Goal: Communication & Community: Answer question/provide support

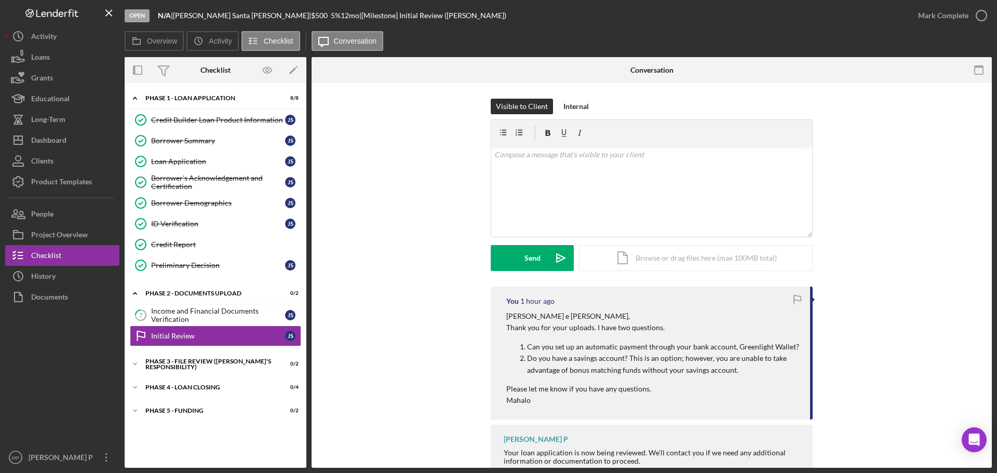
scroll to position [48, 0]
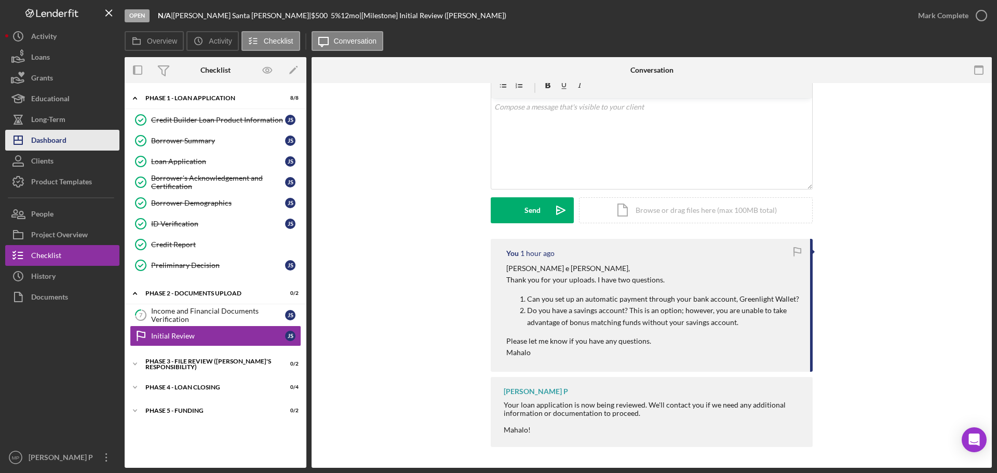
click at [54, 148] on div "Dashboard" at bounding box center [48, 141] width 35 height 23
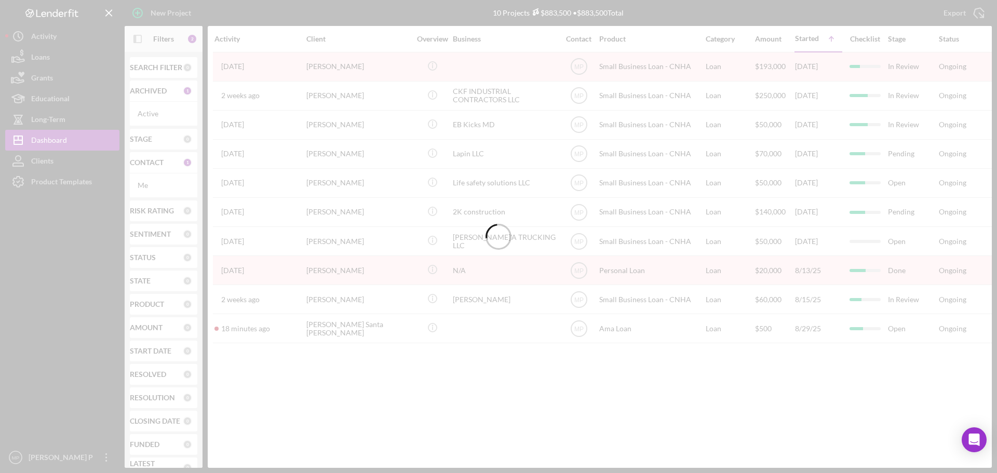
click at [139, 38] on div at bounding box center [498, 236] width 997 height 473
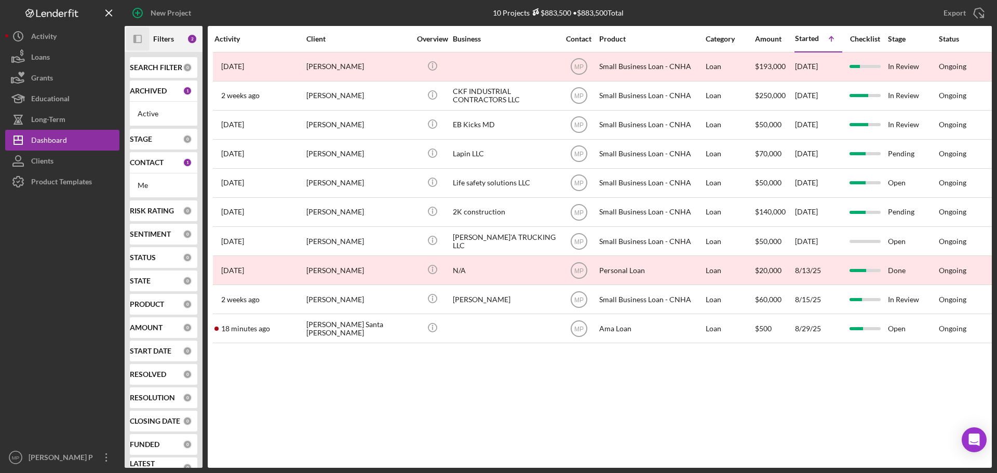
click at [138, 41] on icon "Icon/Panel Side Expand" at bounding box center [137, 39] width 23 height 23
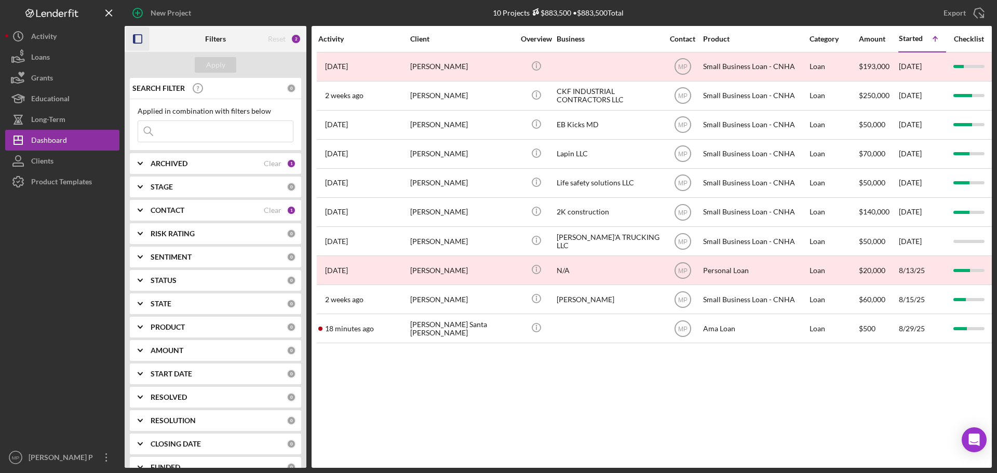
click at [142, 162] on icon "Icon/Expander" at bounding box center [140, 164] width 26 height 26
click at [140, 163] on polyline at bounding box center [140, 164] width 4 height 2
click at [141, 211] on icon "Icon/Expander" at bounding box center [140, 210] width 26 height 26
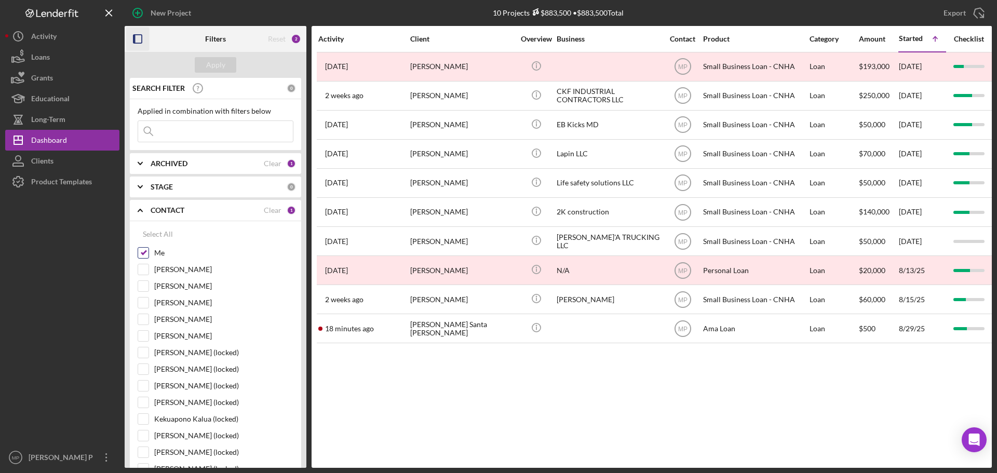
click at [144, 251] on input "Me" at bounding box center [143, 253] width 10 height 10
checkbox input "false"
click at [211, 63] on div "Apply" at bounding box center [215, 65] width 19 height 16
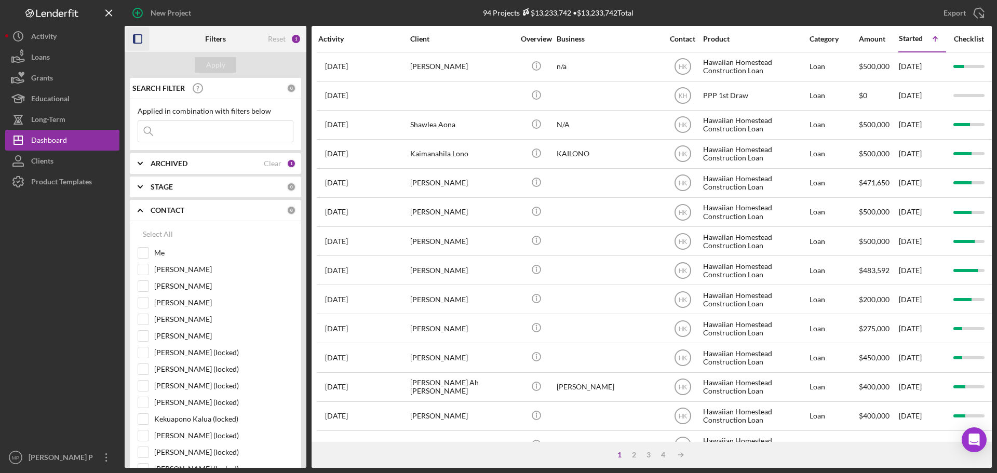
click at [191, 132] on input at bounding box center [215, 131] width 155 height 21
type input "kaili"
click at [217, 68] on div "Apply" at bounding box center [215, 65] width 19 height 16
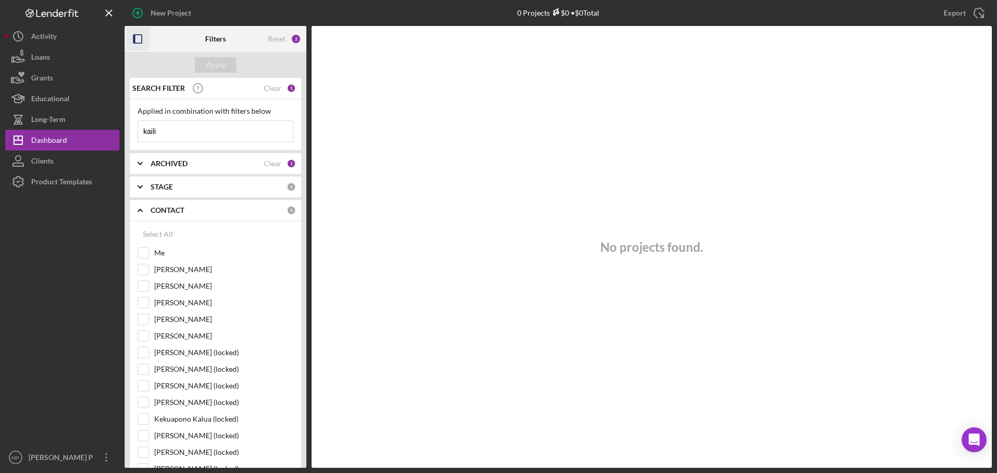
click at [140, 37] on icon "button" at bounding box center [137, 39] width 23 height 23
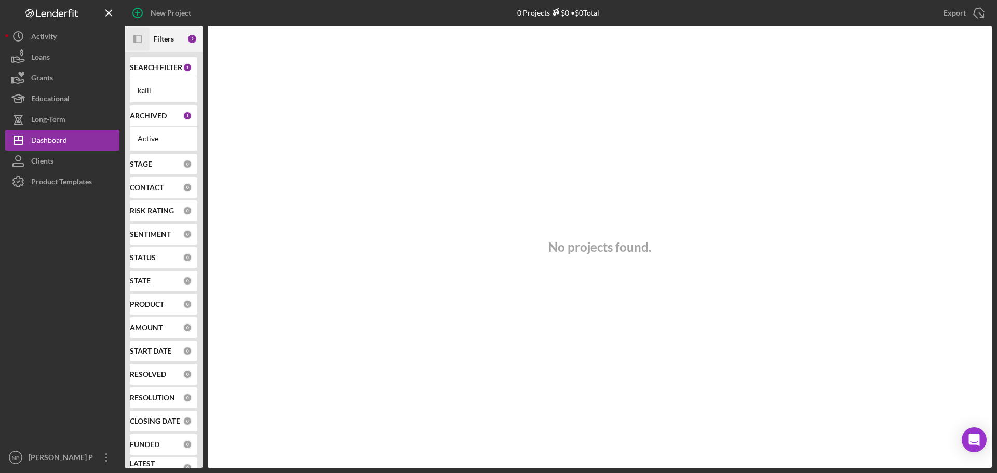
click at [139, 41] on icon "Icon/Panel Side Expand" at bounding box center [137, 39] width 23 height 23
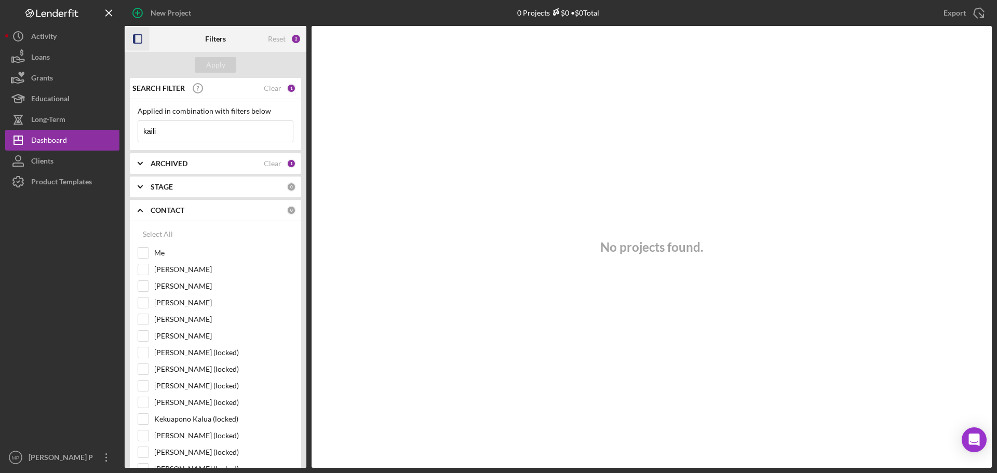
drag, startPoint x: 175, startPoint y: 132, endPoint x: 128, endPoint y: 126, distance: 47.8
click at [128, 125] on div "SEARCH FILTER Clear 1 Applied in combination with filters below kaili Icon/Menu…" at bounding box center [216, 273] width 182 height 390
click at [169, 212] on b "CONTACT" at bounding box center [168, 210] width 34 height 8
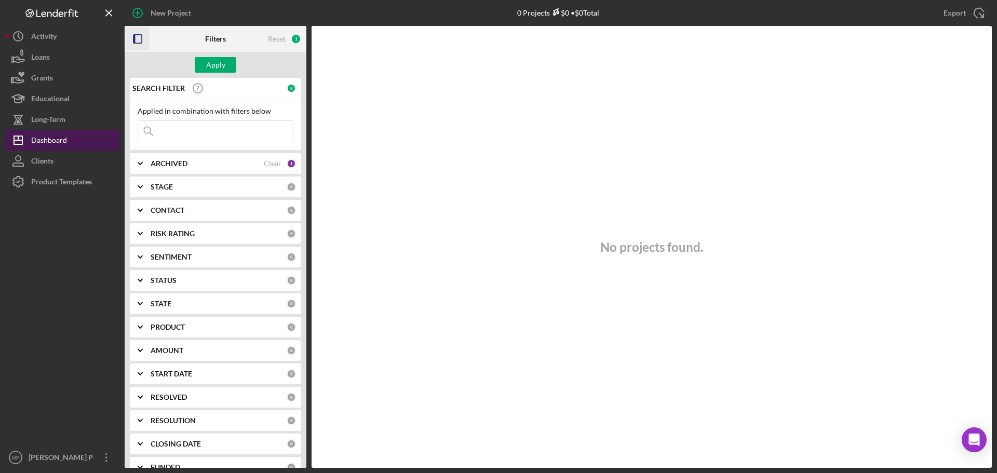
click at [54, 141] on div "Dashboard" at bounding box center [49, 141] width 36 height 23
click at [157, 214] on b "CONTACT" at bounding box center [168, 210] width 34 height 8
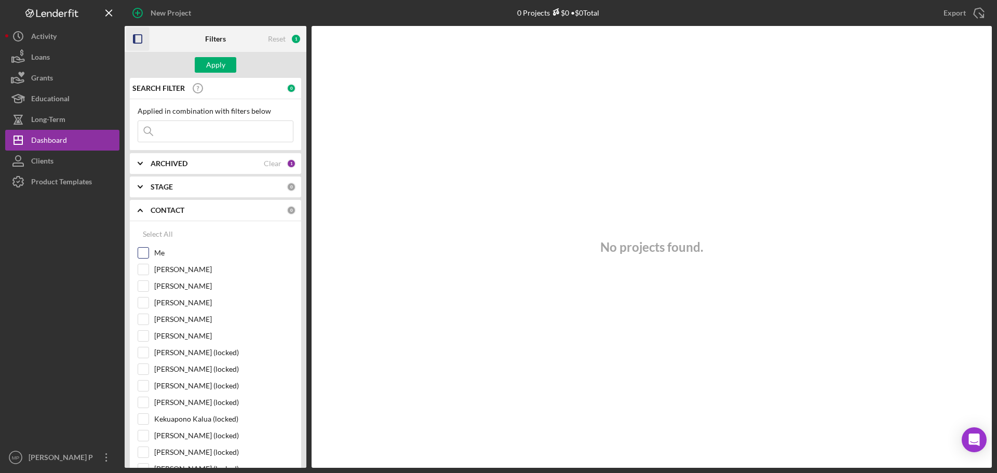
click at [139, 254] on input "Me" at bounding box center [143, 253] width 10 height 10
checkbox input "true"
click at [211, 66] on div "Apply" at bounding box center [215, 65] width 19 height 16
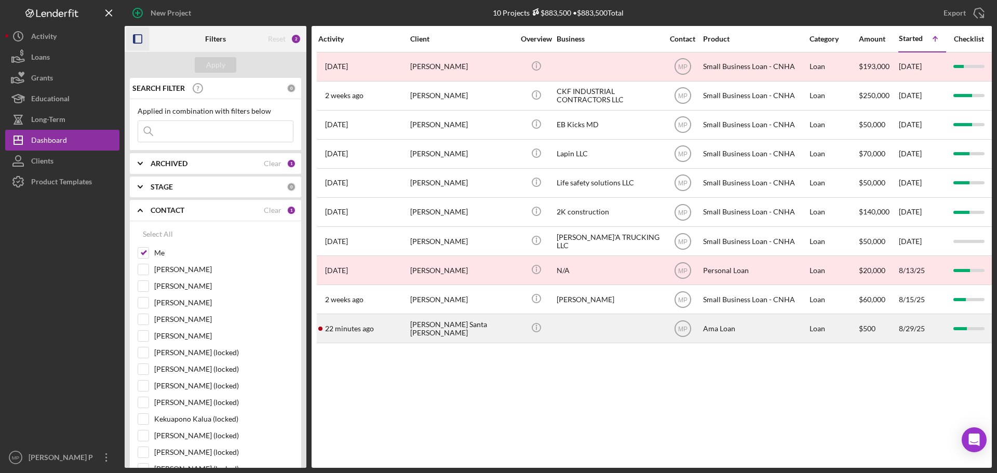
click at [455, 323] on div "[PERSON_NAME] Santa [PERSON_NAME]" at bounding box center [462, 329] width 104 height 28
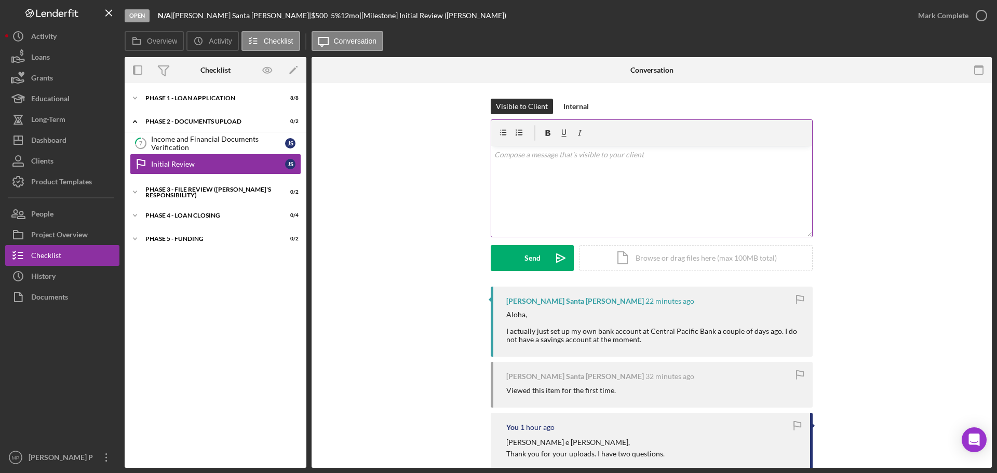
click at [538, 157] on p at bounding box center [652, 154] width 315 height 11
click at [603, 157] on p at bounding box center [652, 154] width 315 height 11
click at [556, 179] on p "Thank you for your reply. I will finalize your application and send it over to …" at bounding box center [652, 175] width 315 height 23
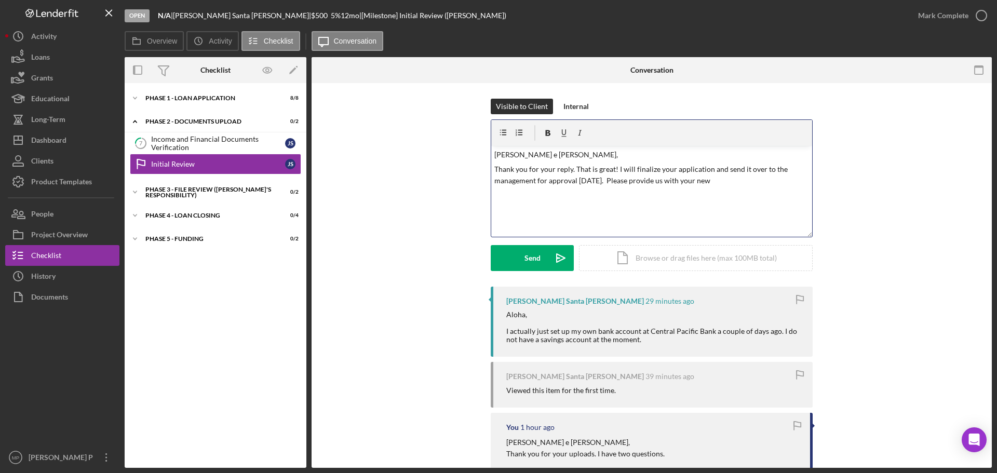
click at [618, 167] on p "Thank you for your reply. That is great! I will finalize your application and s…" at bounding box center [652, 175] width 315 height 23
click at [768, 183] on p "Thank you for your reply and for sharing the bank information. I will finalize …" at bounding box center [652, 175] width 315 height 23
click at [689, 191] on p "Thank you for your reply and for sharing the bank information. I will finalize …" at bounding box center [652, 181] width 315 height 35
click at [536, 193] on p "Thank you for your reply and for sharing the bank information. I will finalize …" at bounding box center [652, 181] width 315 height 35
click at [761, 191] on p "Thank you for your reply and for sharing the bank information. I will finalize …" at bounding box center [652, 181] width 315 height 35
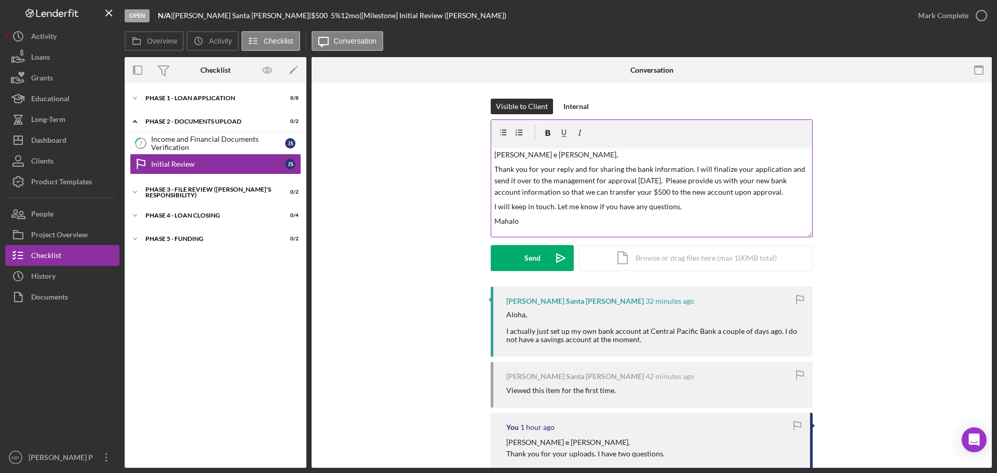
click at [528, 221] on p "Mahalo" at bounding box center [652, 221] width 315 height 11
drag, startPoint x: 510, startPoint y: 261, endPoint x: 707, endPoint y: 231, distance: 199.8
click at [705, 231] on form "v Color teal Color pink Remove color Add row above Add row below Add column bef…" at bounding box center [652, 195] width 322 height 152
click at [527, 219] on p "Mahalo" at bounding box center [652, 221] width 315 height 11
click at [755, 194] on p "Thank you for your reply and for sharing the bank information. I will finalize …" at bounding box center [652, 181] width 315 height 35
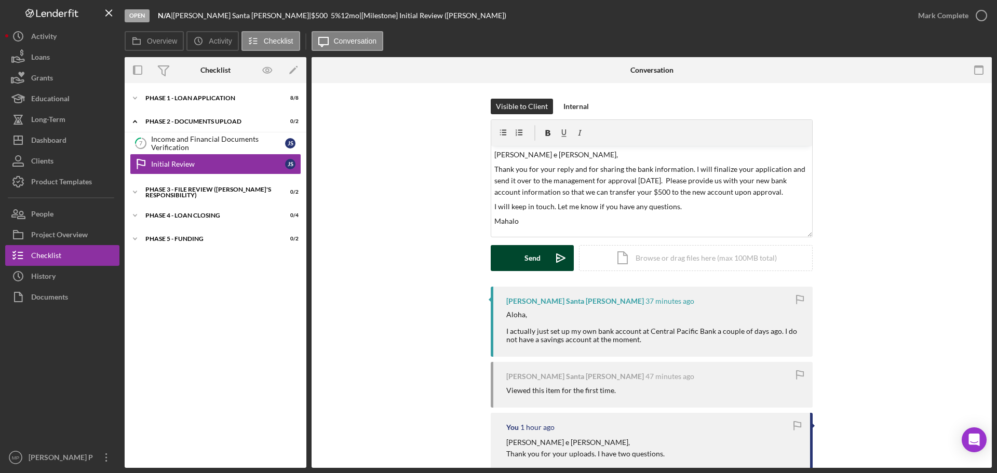
click at [527, 257] on div "Send" at bounding box center [533, 258] width 16 height 26
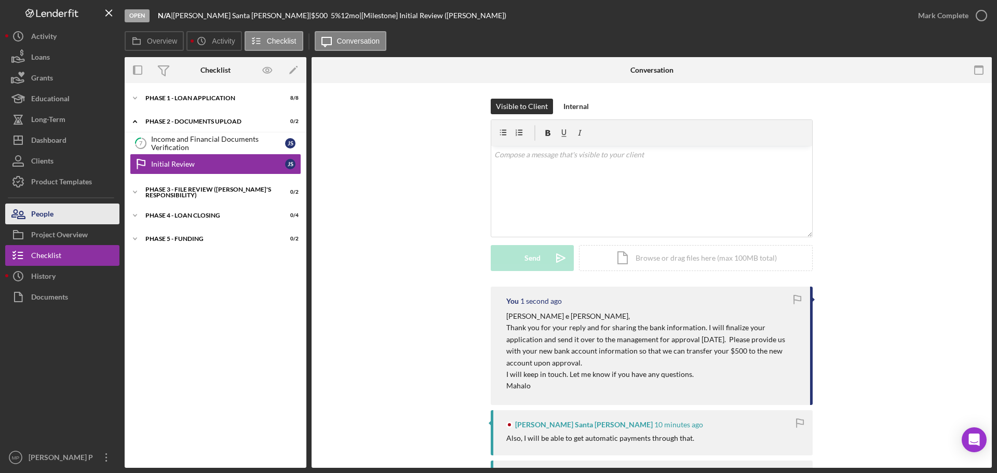
click at [67, 215] on button "People" at bounding box center [62, 214] width 114 height 21
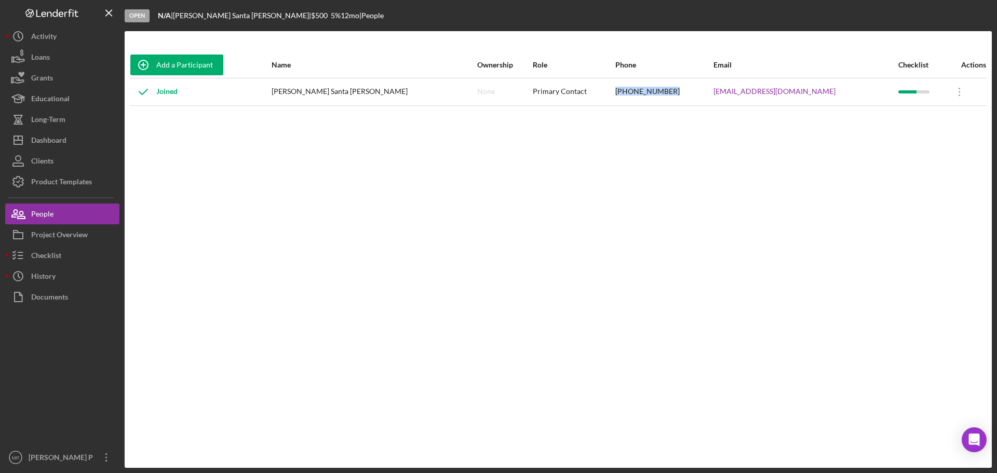
drag, startPoint x: 695, startPoint y: 91, endPoint x: 640, endPoint y: 95, distance: 55.2
click at [640, 95] on tr "Joined [PERSON_NAME] Santa [PERSON_NAME] None Primary Contact [PHONE_NUMBER] [E…" at bounding box center [558, 92] width 857 height 28
copy tr "[PHONE_NUMBER]"
click at [708, 95] on div "[PHONE_NUMBER]" at bounding box center [664, 92] width 97 height 26
click at [61, 252] on div "Checklist" at bounding box center [46, 256] width 30 height 23
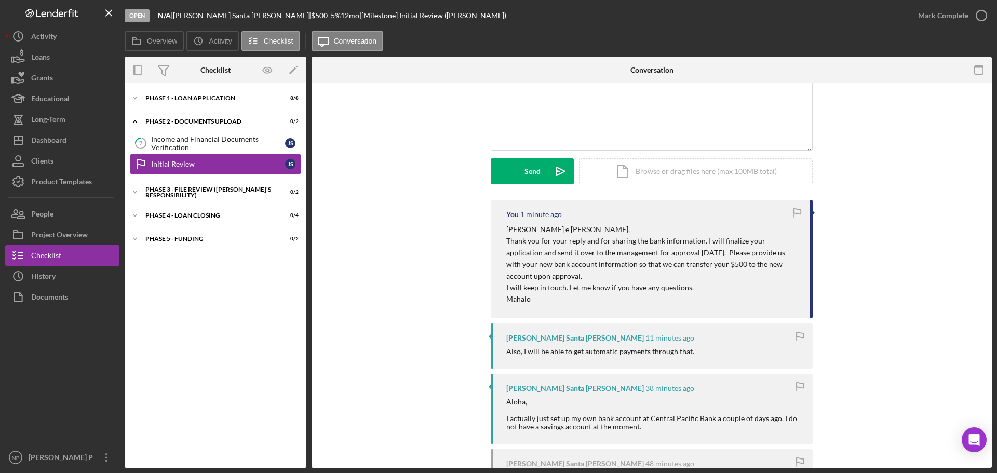
scroll to position [156, 0]
